Goal: Entertainment & Leisure: Consume media (video, audio)

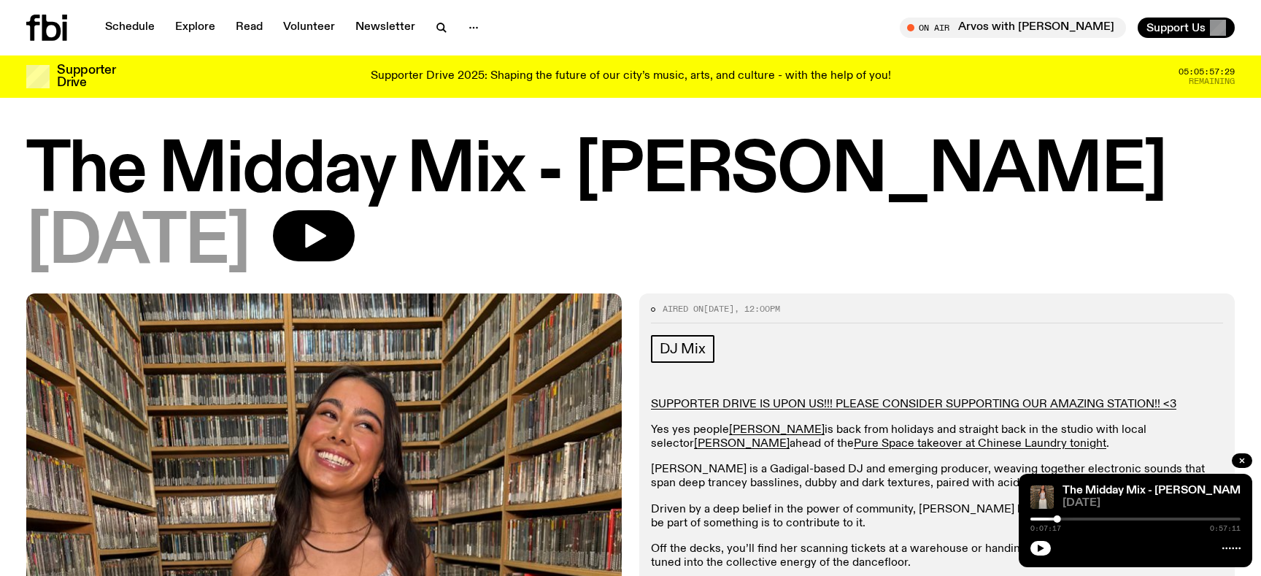
click at [51, 28] on icon at bounding box center [46, 28] width 41 height 26
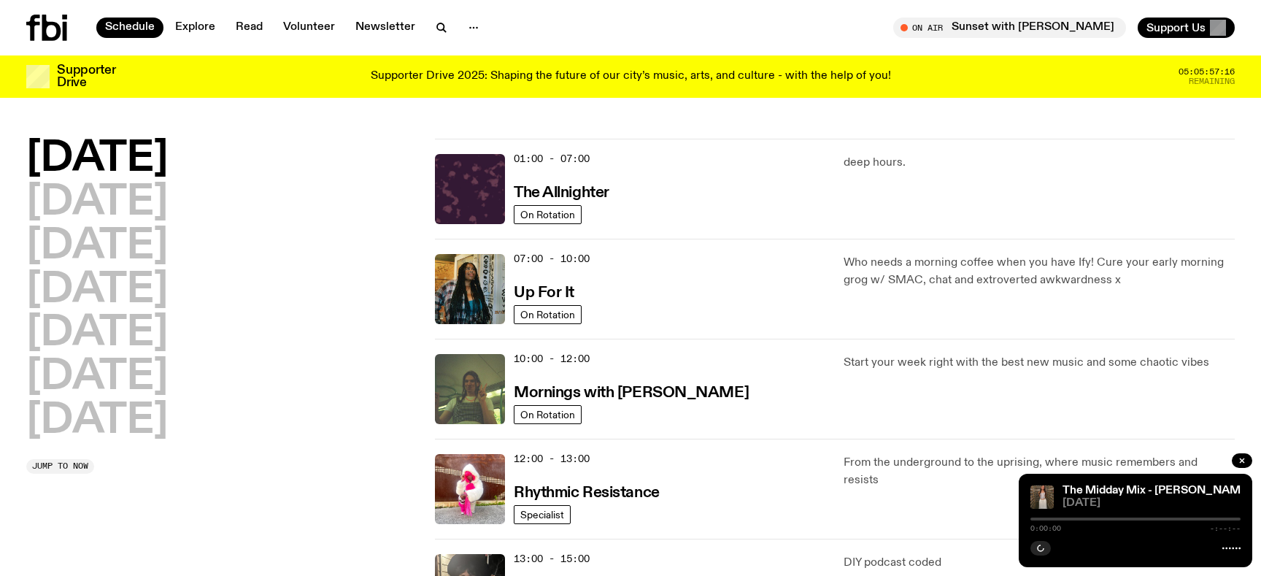
click at [103, 66] on h3 "Supporter Drive" at bounding box center [86, 76] width 58 height 25
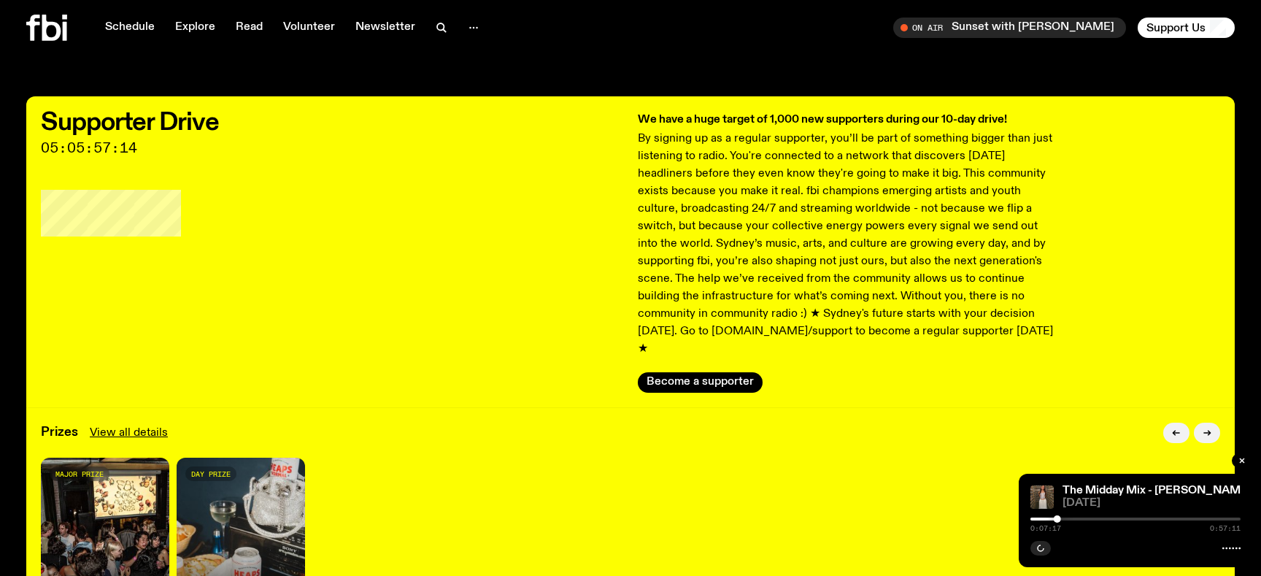
click at [51, 34] on icon at bounding box center [46, 28] width 41 height 26
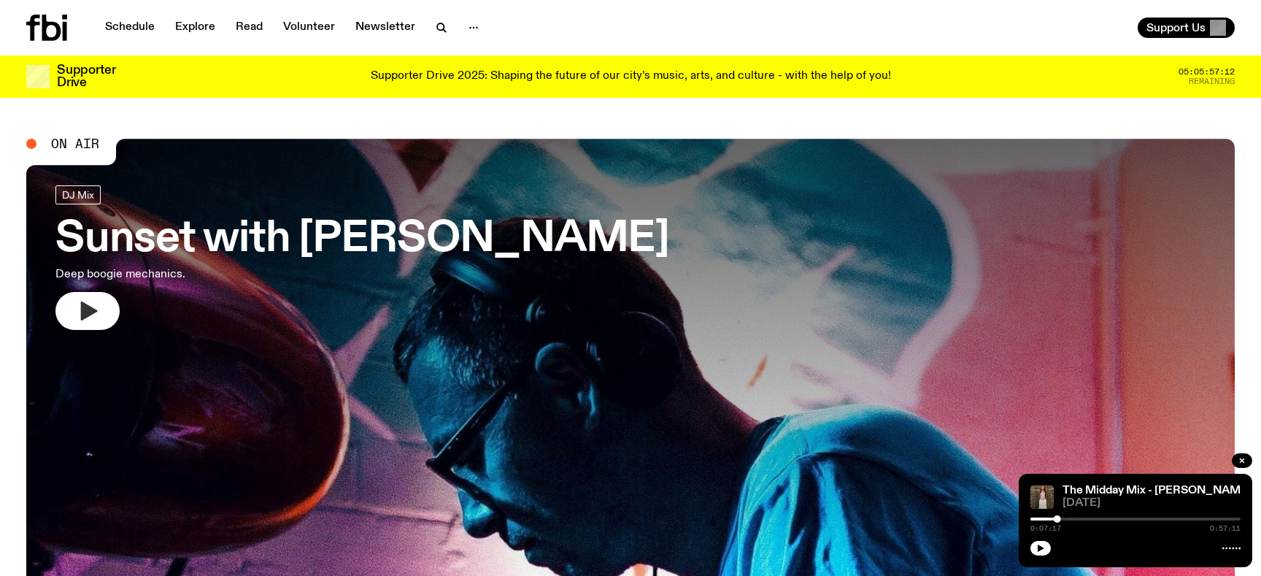
click at [91, 306] on icon "button" at bounding box center [87, 310] width 23 height 23
